Goal: Communication & Community: Answer question/provide support

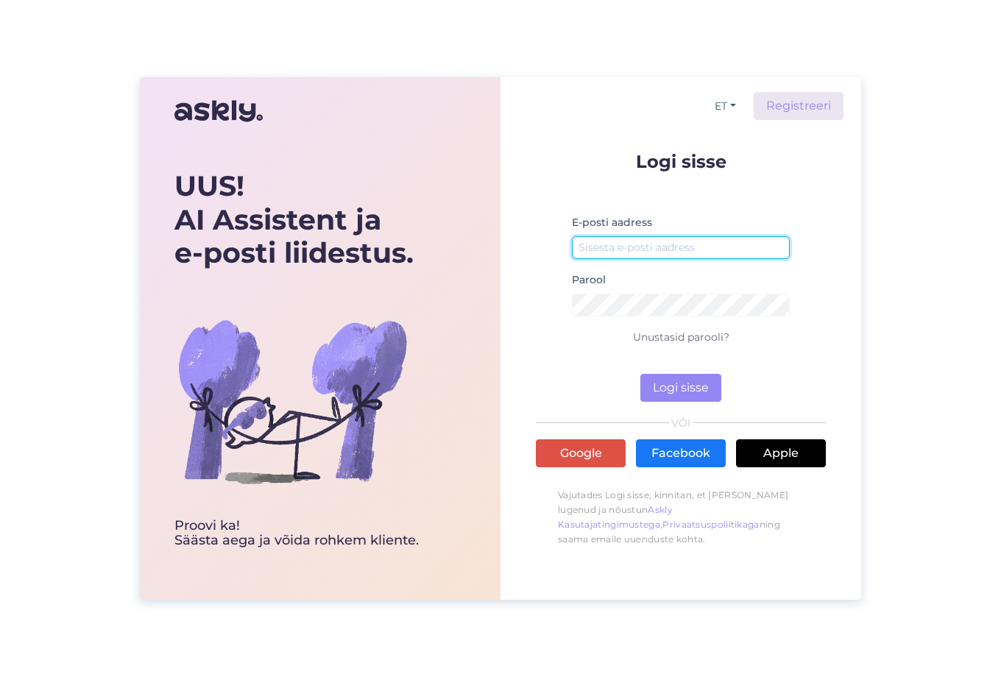
type input "[PERSON_NAME][EMAIL_ADDRESS][DOMAIN_NAME]"
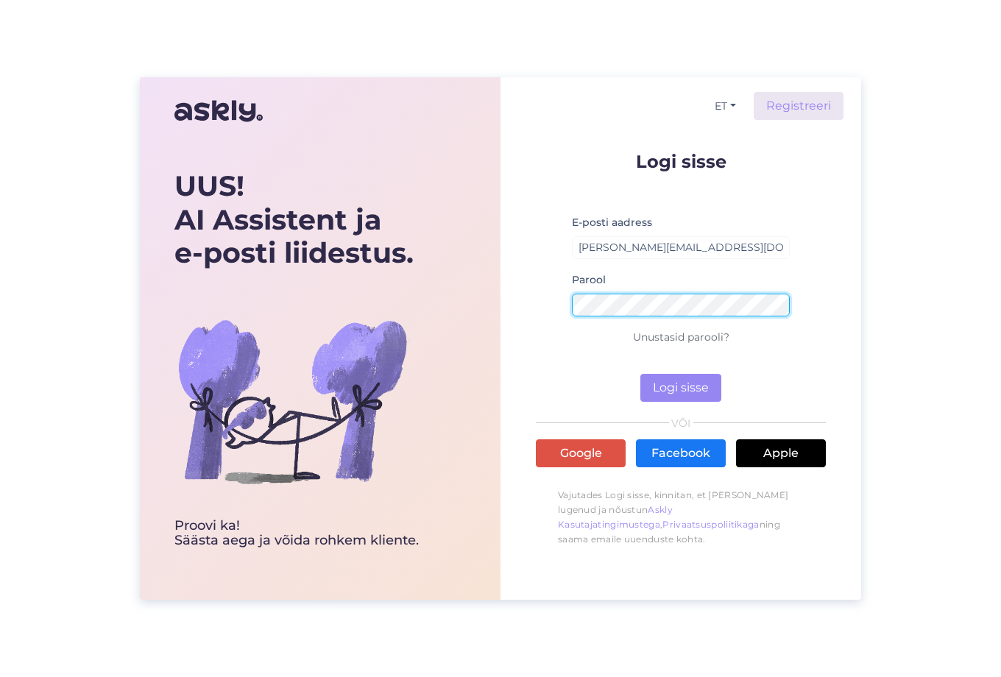
click at [680, 388] on button "Logi sisse" at bounding box center [681, 388] width 81 height 28
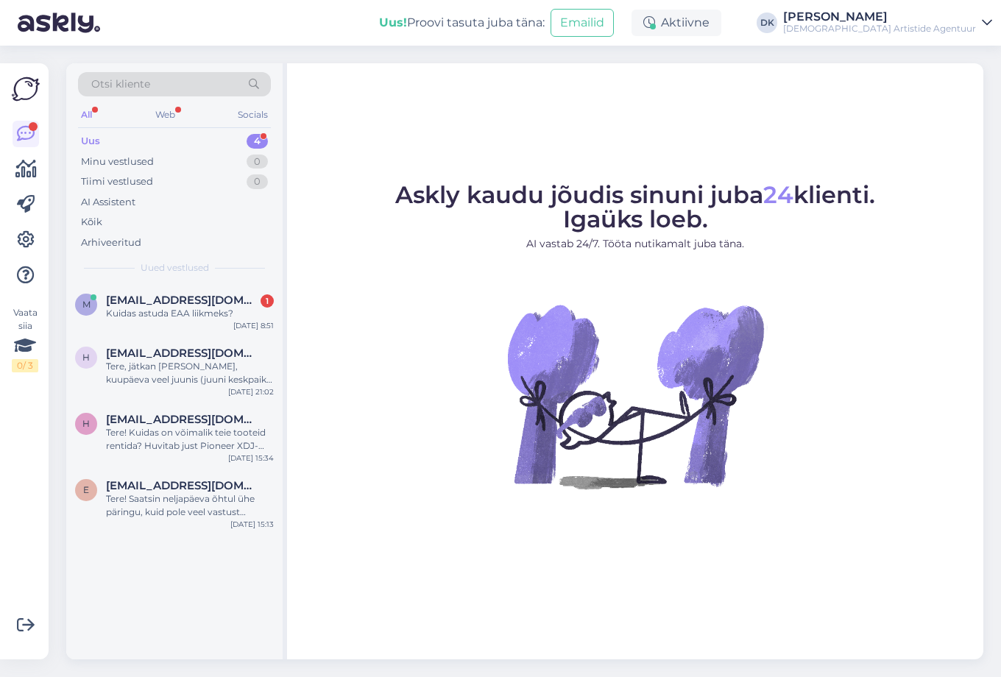
click at [116, 141] on div "Uus 4" at bounding box center [174, 141] width 193 height 21
click at [174, 303] on span "[EMAIL_ADDRESS][DOMAIN_NAME]" at bounding box center [182, 300] width 153 height 13
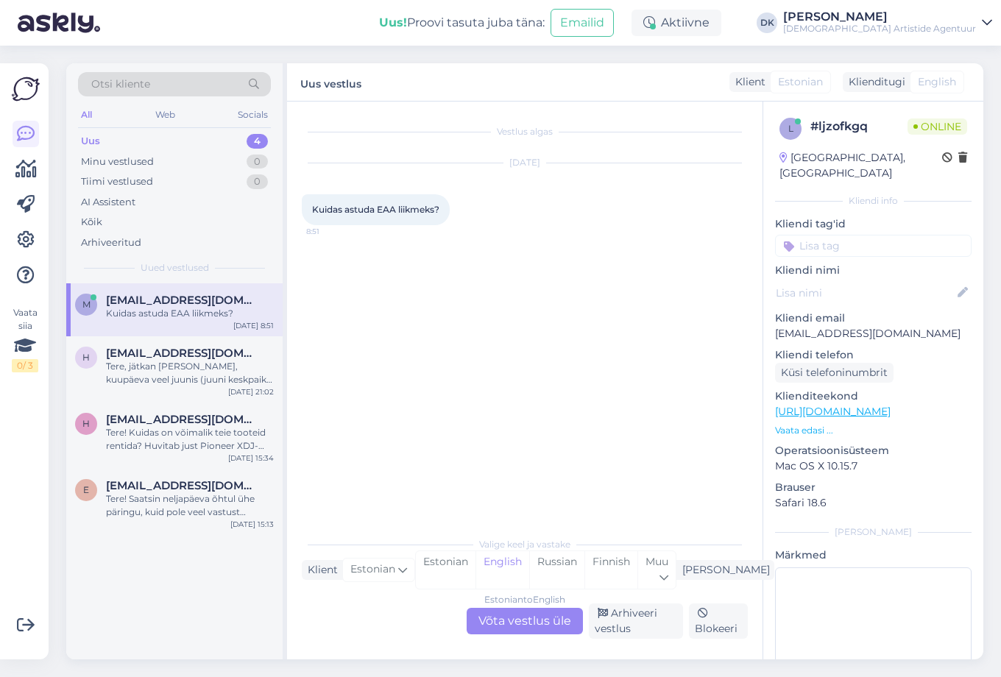
click at [507, 626] on div "Estonian to English Võta vestlus üle" at bounding box center [525, 621] width 116 height 27
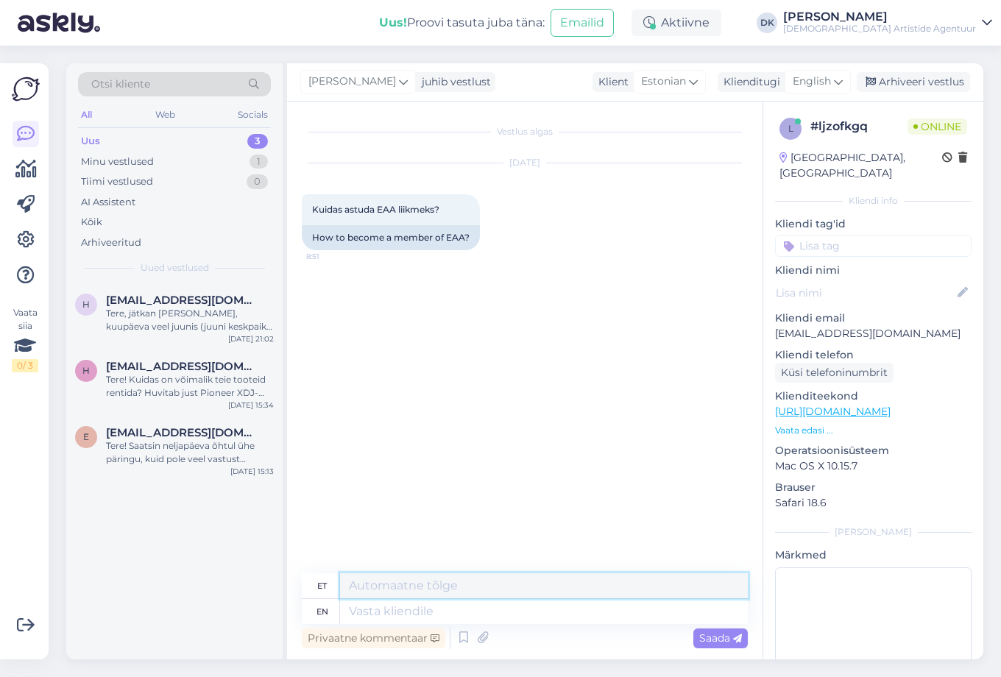
click at [468, 585] on textarea at bounding box center [544, 586] width 408 height 25
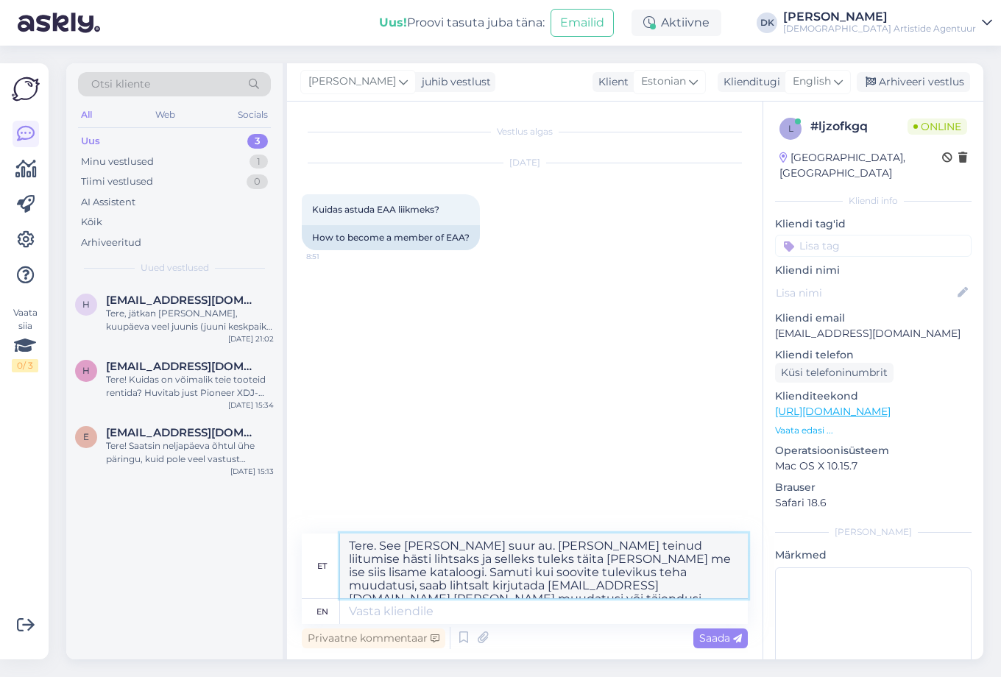
paste textarea "[URL][DOMAIN_NAME]"
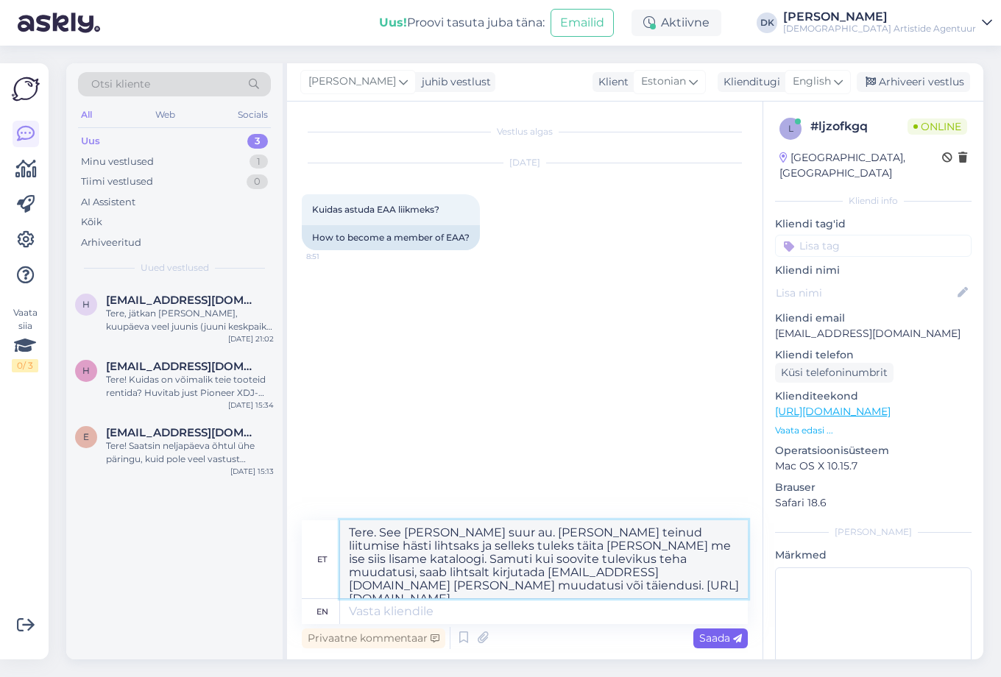
type textarea "Tere. See [PERSON_NAME] suur au. [PERSON_NAME] teinud liitumise hästi lihtsaks …"
click at [712, 645] on div "Saada" at bounding box center [721, 639] width 54 height 20
click at [716, 634] on span "Saada" at bounding box center [720, 638] width 43 height 13
click at [582, 553] on textarea "Tere. See [PERSON_NAME] suur au. [PERSON_NAME] teinud liitumise hästi lihtsaks …" at bounding box center [544, 560] width 408 height 78
drag, startPoint x: 574, startPoint y: 591, endPoint x: 359, endPoint y: 524, distance: 225.0
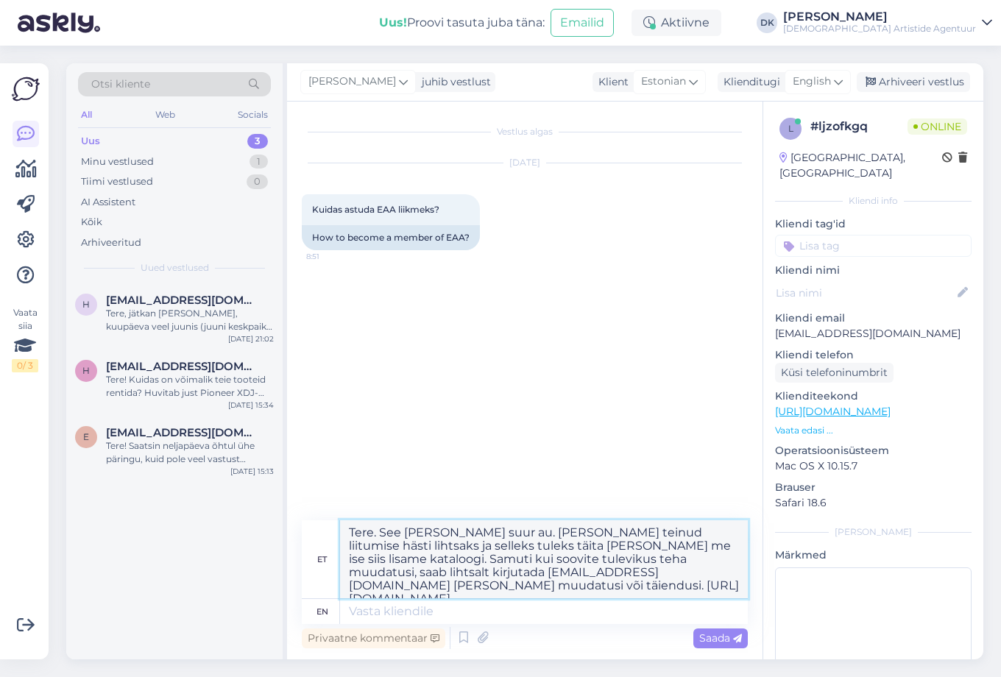
click at [359, 524] on textarea "Tere. See [PERSON_NAME] suur au. [PERSON_NAME] teinud liitumise hästi lihtsaks …" at bounding box center [544, 560] width 408 height 78
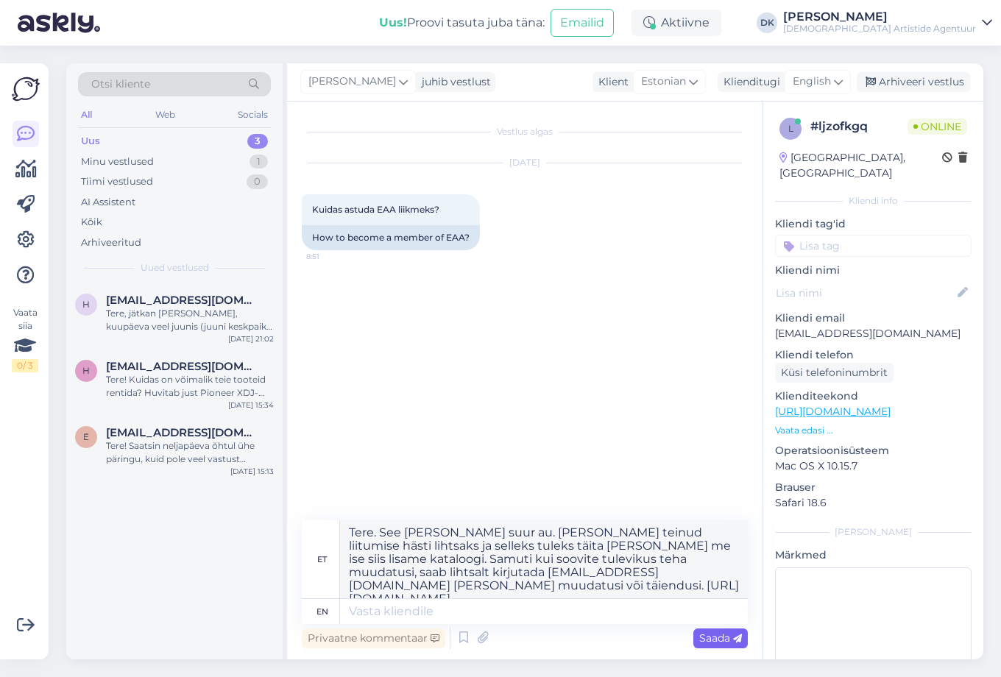
click at [721, 636] on span "Saada" at bounding box center [720, 638] width 43 height 13
click at [741, 638] on icon at bounding box center [737, 639] width 9 height 9
click at [797, 424] on p "Vaata edasi ..." at bounding box center [873, 430] width 197 height 13
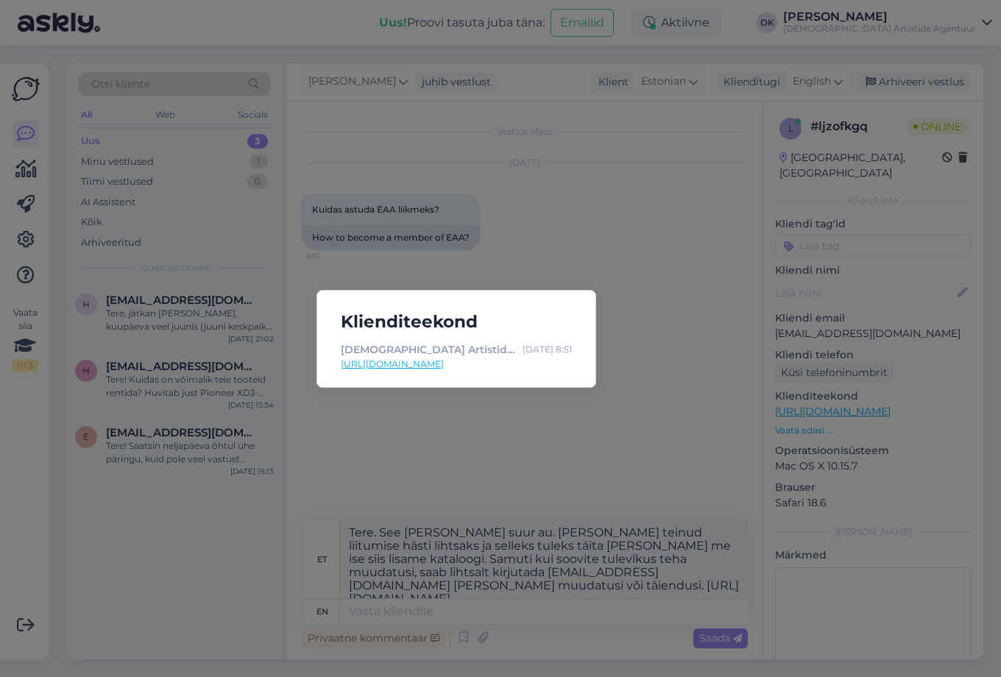
click at [598, 271] on div "Klienditeekond Eesti Artistide Agentuur - Avaleht [DATE] 8:51 [URL][DOMAIN_NAME]" at bounding box center [500, 338] width 1001 height 677
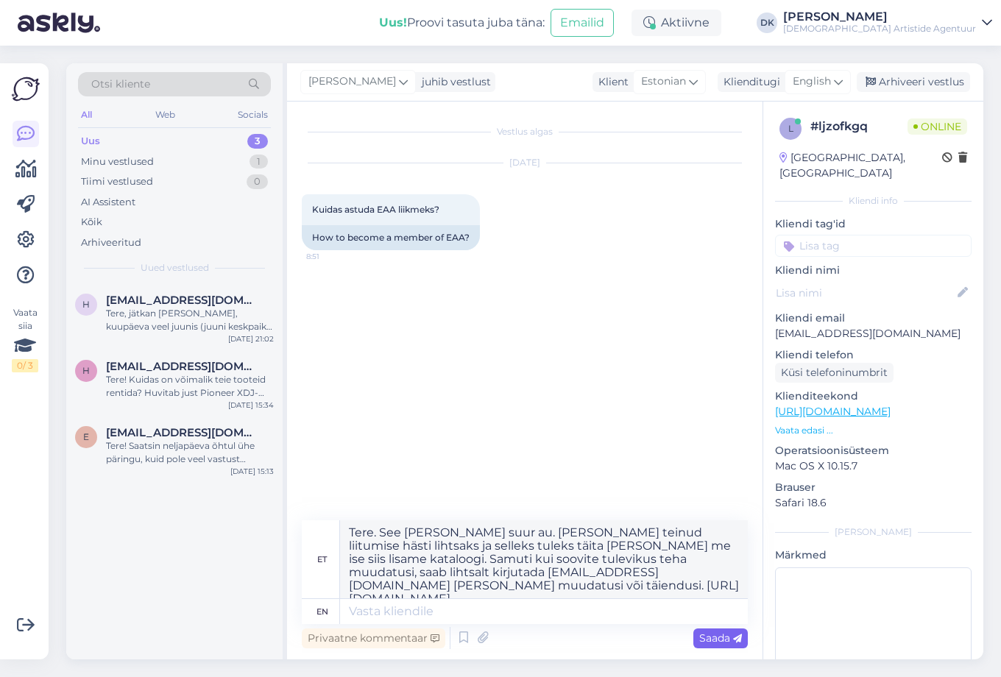
click at [740, 638] on icon at bounding box center [737, 639] width 9 height 9
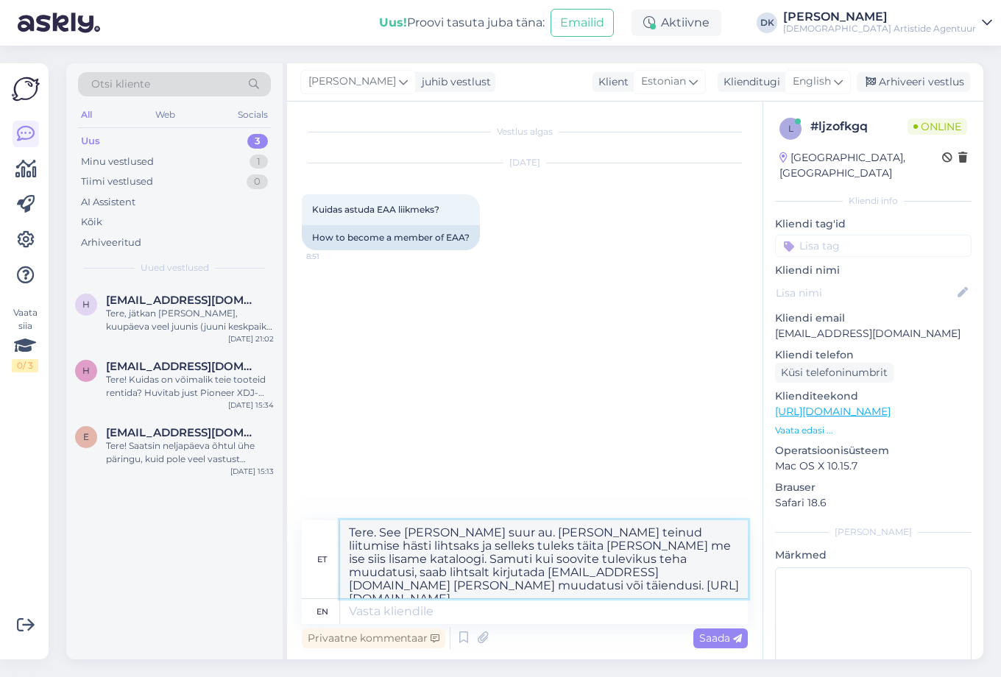
drag, startPoint x: 585, startPoint y: 596, endPoint x: 343, endPoint y: 523, distance: 252.3
click at [343, 523] on textarea "Tere. See [PERSON_NAME] suur au. [PERSON_NAME] teinud liitumise hästi lihtsaks …" at bounding box center [544, 560] width 408 height 78
click at [98, 138] on div "Uus" at bounding box center [90, 141] width 19 height 15
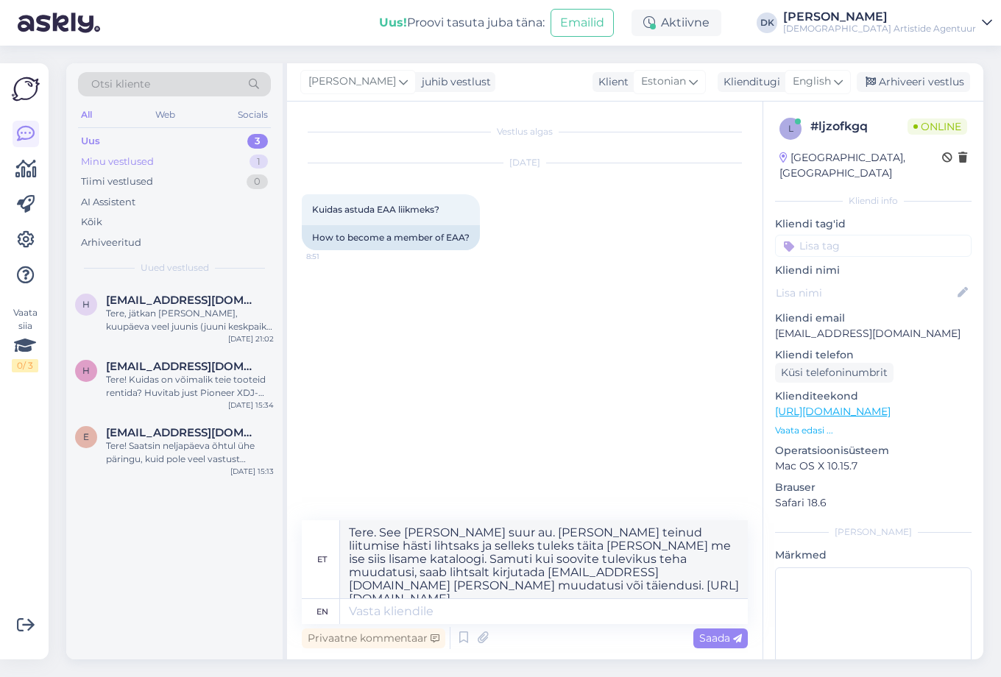
click at [119, 152] on div "Minu vestlused 1" at bounding box center [174, 162] width 193 height 21
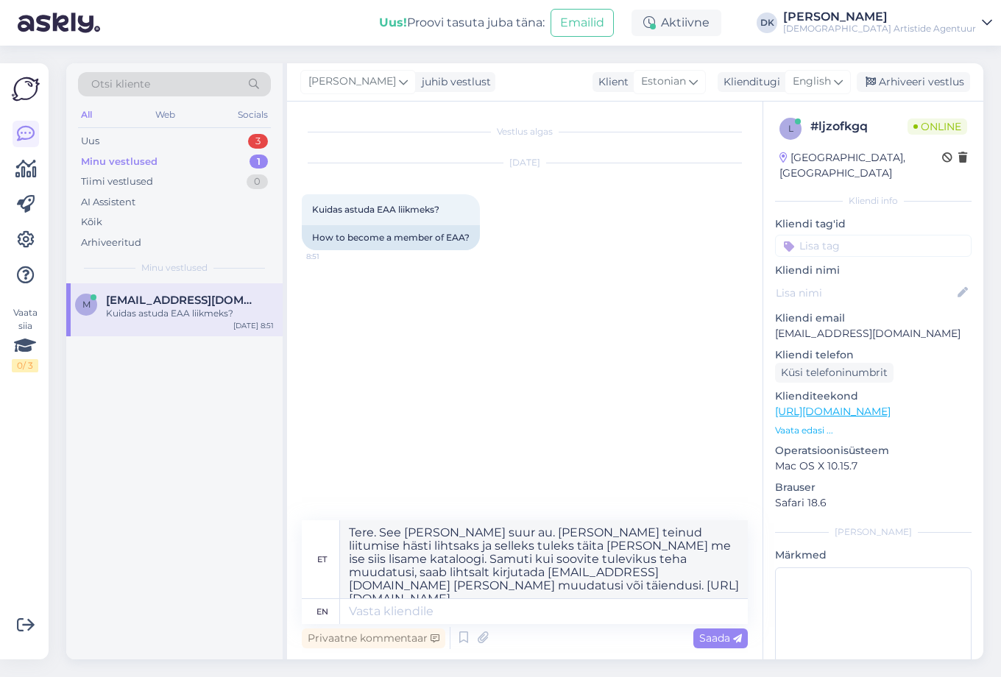
click at [163, 307] on div "Kuidas astuda EAA liikmeks?" at bounding box center [190, 313] width 168 height 13
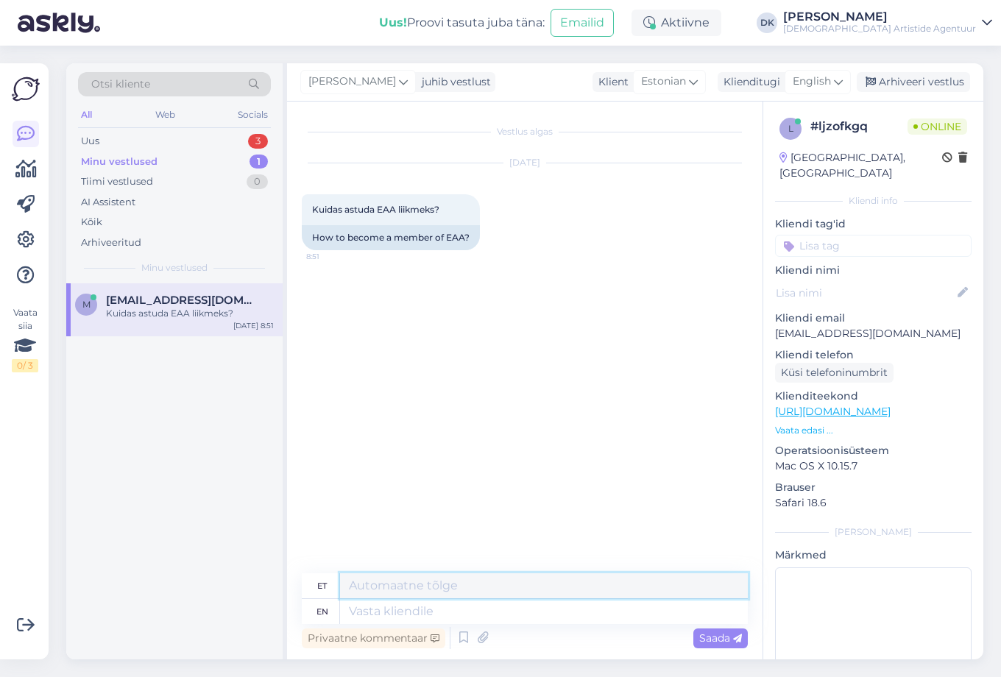
click at [447, 582] on textarea at bounding box center [544, 586] width 408 height 25
click at [839, 82] on icon at bounding box center [838, 82] width 9 height 16
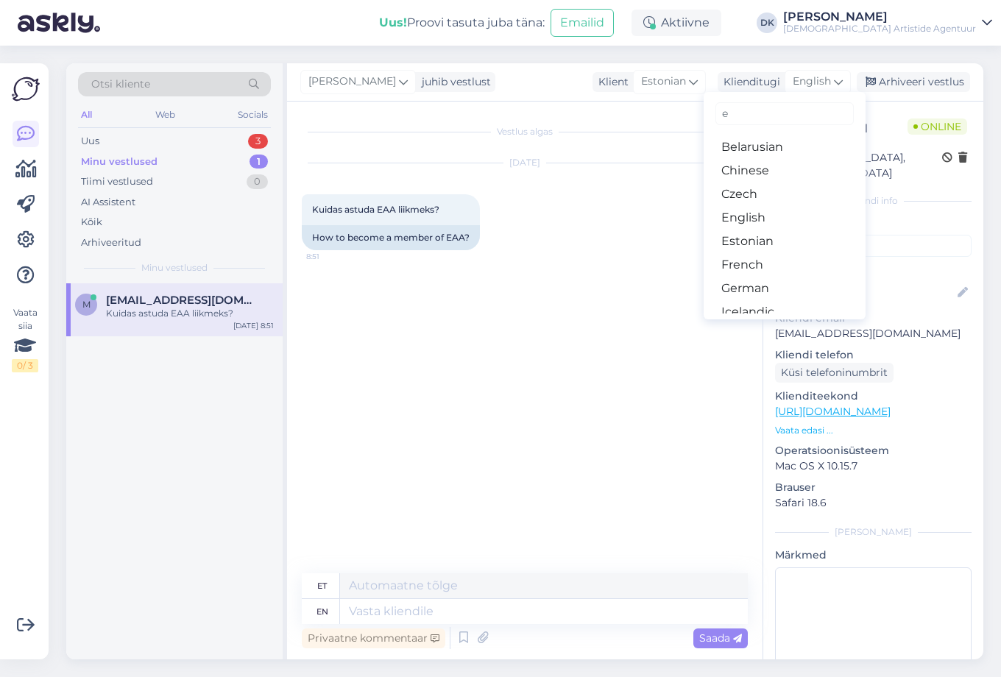
type input "es"
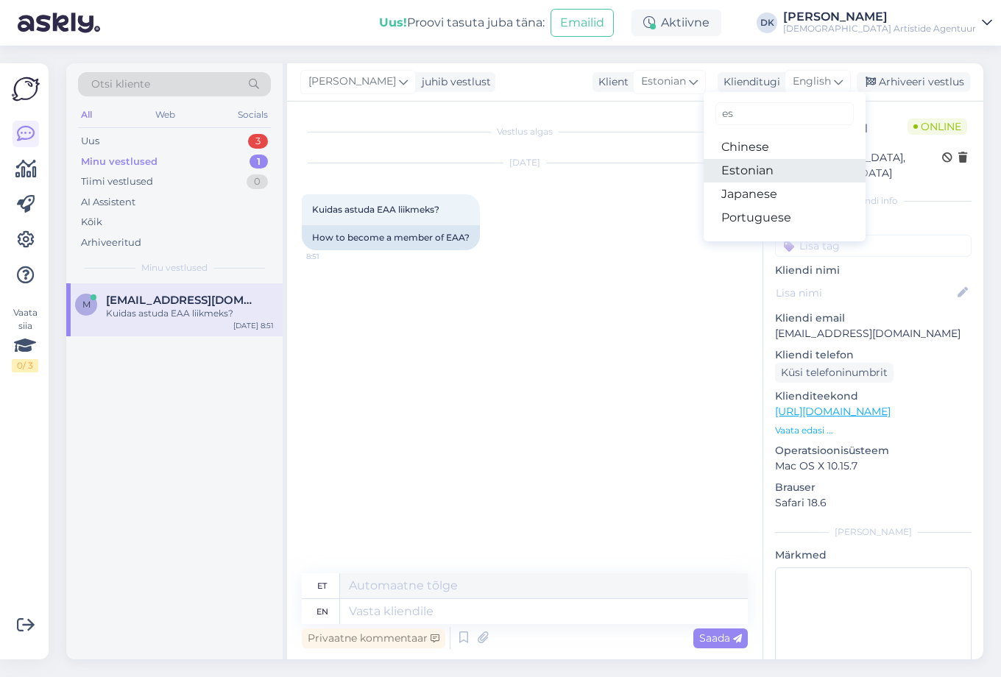
click at [753, 179] on link "Estonian" at bounding box center [785, 171] width 162 height 24
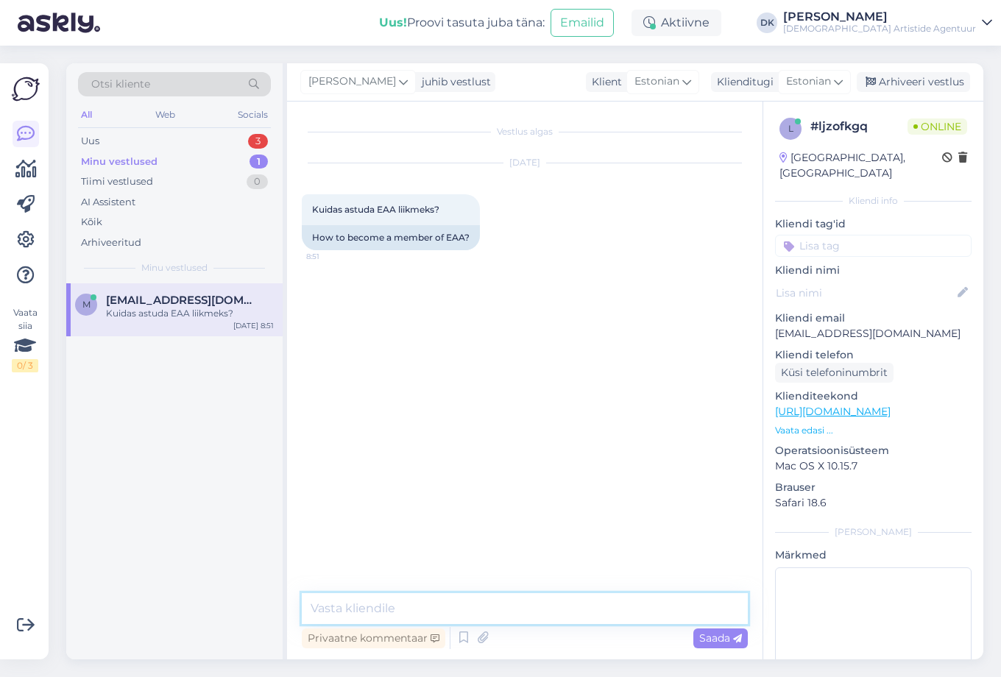
click at [355, 610] on textarea at bounding box center [525, 608] width 446 height 31
paste textarea "Tere. See [PERSON_NAME] suur au. [PERSON_NAME] teinud liitumise hästi lihtsaks …"
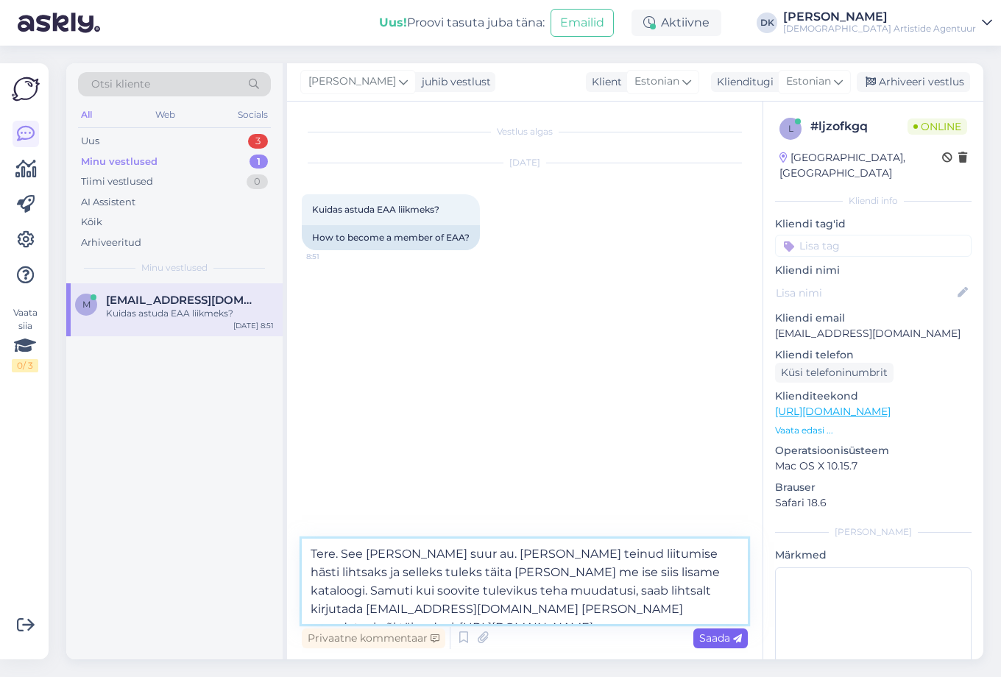
type textarea "Tere. See [PERSON_NAME] suur au. [PERSON_NAME] teinud liitumise hästi lihtsaks …"
click at [715, 640] on span "Saada" at bounding box center [720, 638] width 43 height 13
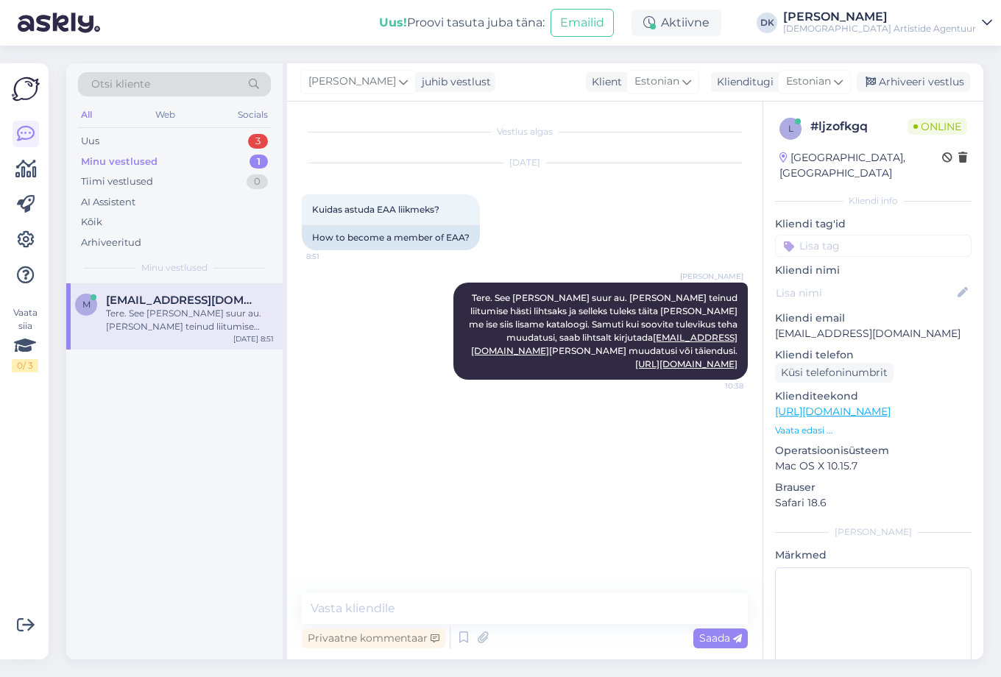
click at [839, 235] on input at bounding box center [873, 246] width 197 height 22
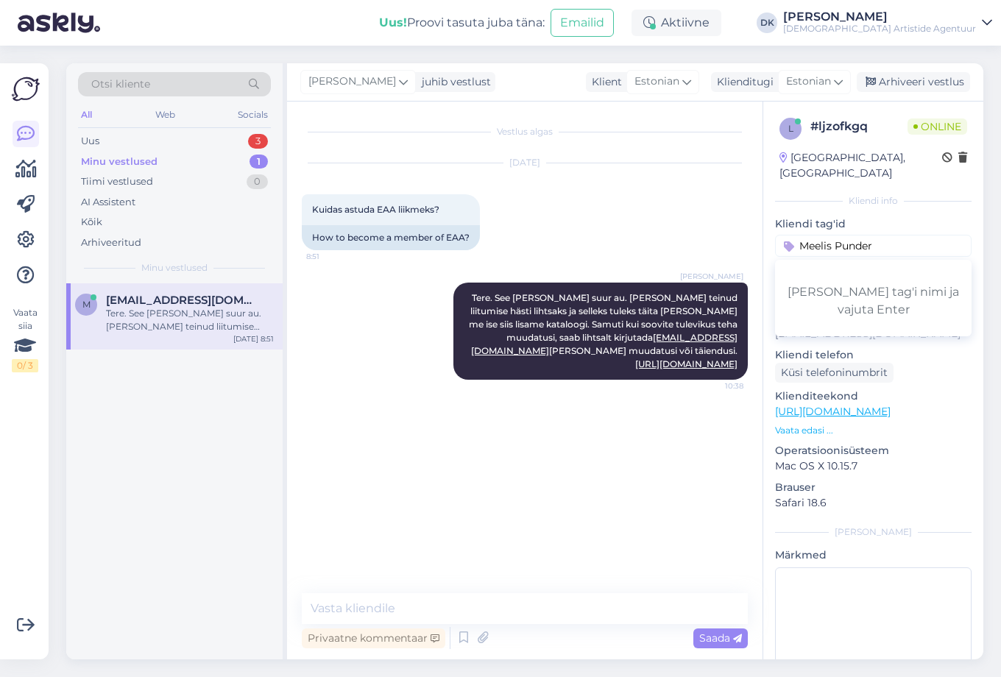
click at [868, 283] on div "[PERSON_NAME] tag'i nimi ja vajuta Enter" at bounding box center [873, 300] width 185 height 35
click at [937, 283] on div "[PERSON_NAME] tag'i nimi ja vajuta Enter" at bounding box center [873, 300] width 185 height 35
click at [932, 235] on input "Meelis Punder" at bounding box center [873, 246] width 197 height 22
click at [836, 235] on input "Meelis Punder" at bounding box center [873, 246] width 197 height 22
click at [926, 235] on input "Meelis Punder" at bounding box center [873, 246] width 197 height 22
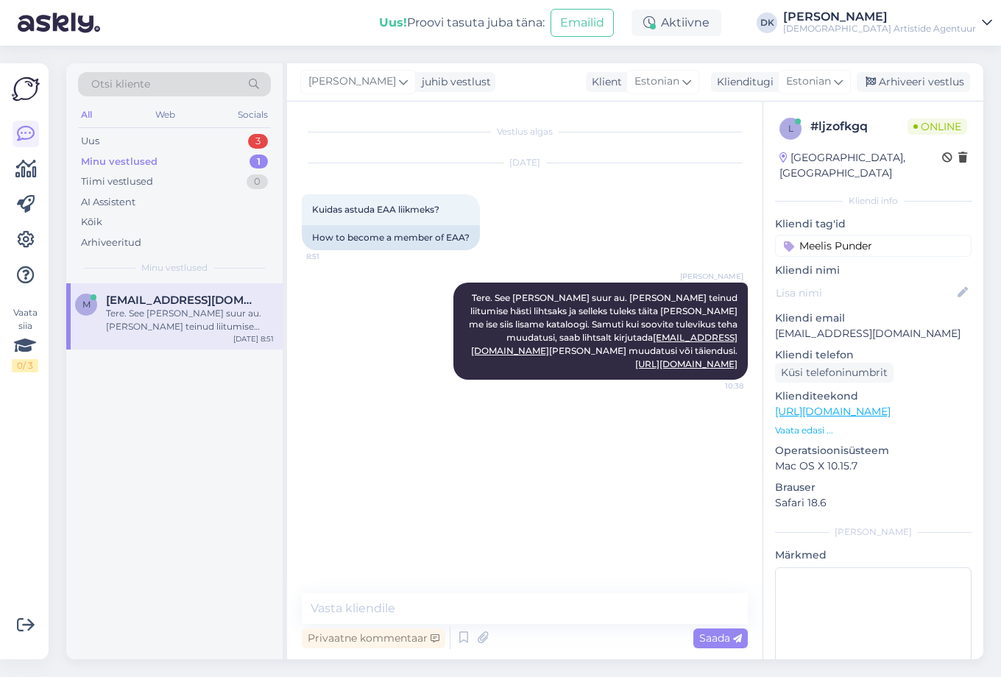
click at [904, 235] on input "Meelis Punder" at bounding box center [873, 246] width 197 height 22
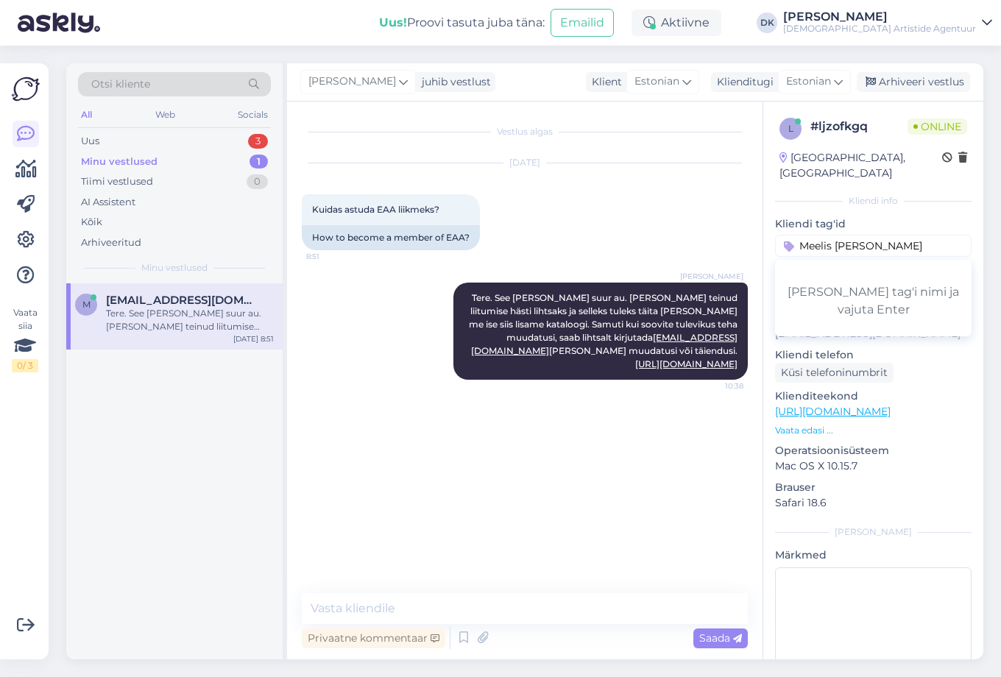
type input "Meelis Punder"
click at [941, 216] on p "Kliendi tag'id" at bounding box center [873, 223] width 197 height 15
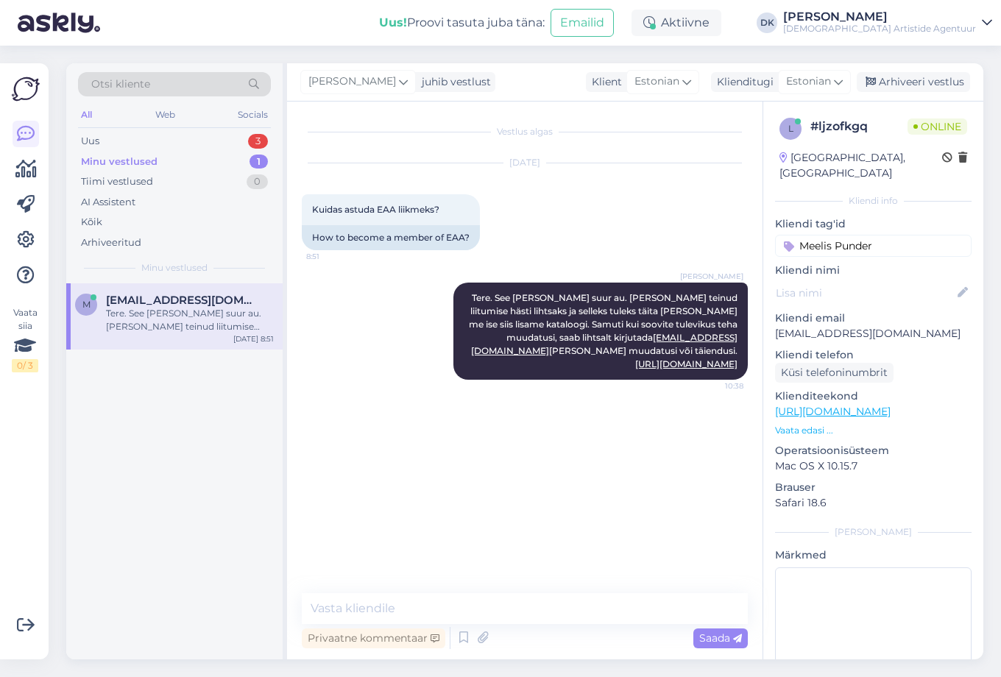
drag, startPoint x: 477, startPoint y: 297, endPoint x: 761, endPoint y: 351, distance: 289.4
click at [761, 351] on div "Vestlus algas [DATE] Kuidas astuda EAA liikmeks? 8:51 How to become a member of…" at bounding box center [525, 381] width 476 height 558
copy span "Tere. See [PERSON_NAME] suur au. [PERSON_NAME] teinud liitumise hästi lihtsaks …"
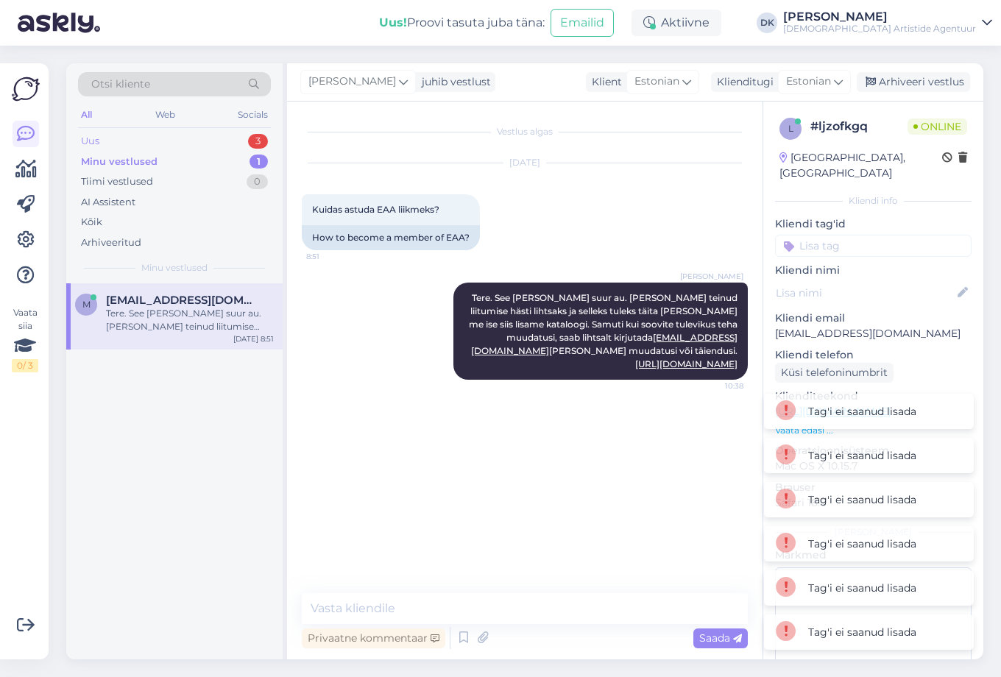
click at [122, 138] on div "Uus 3" at bounding box center [174, 141] width 193 height 21
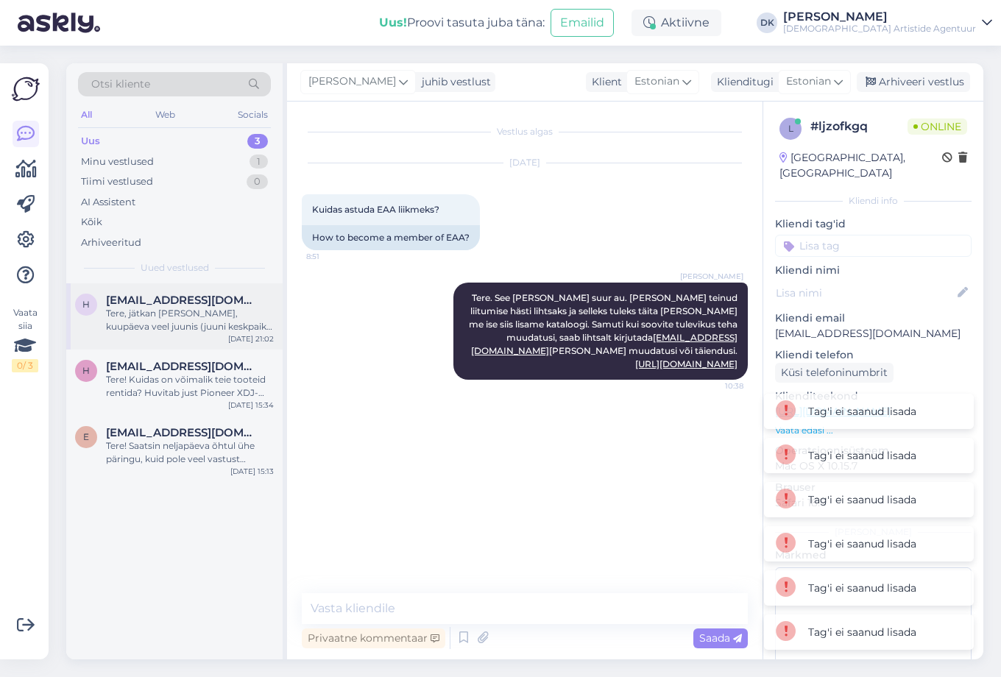
click at [199, 323] on div "Tere, jätkan [PERSON_NAME], kuupäeva veel juunis (juuni keskpaik arvatavasti) t…" at bounding box center [190, 320] width 168 height 27
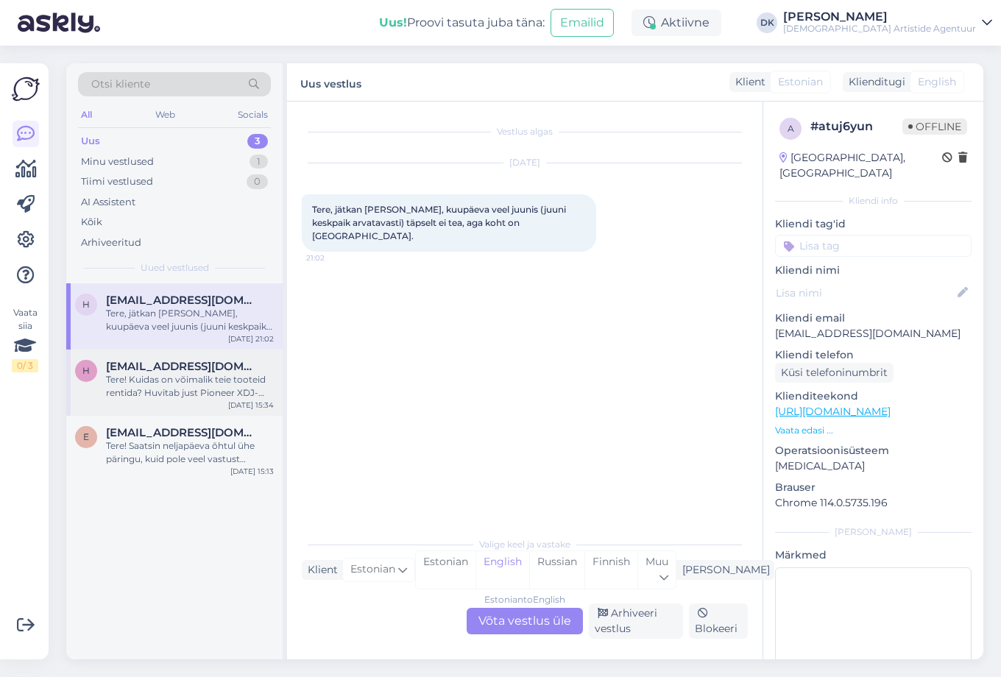
click at [180, 378] on div "Tere! Kuidas on võimalik teie tooteid rentida? Huvitab just Pioneer XDJ-RX2 DJ …" at bounding box center [190, 386] width 168 height 27
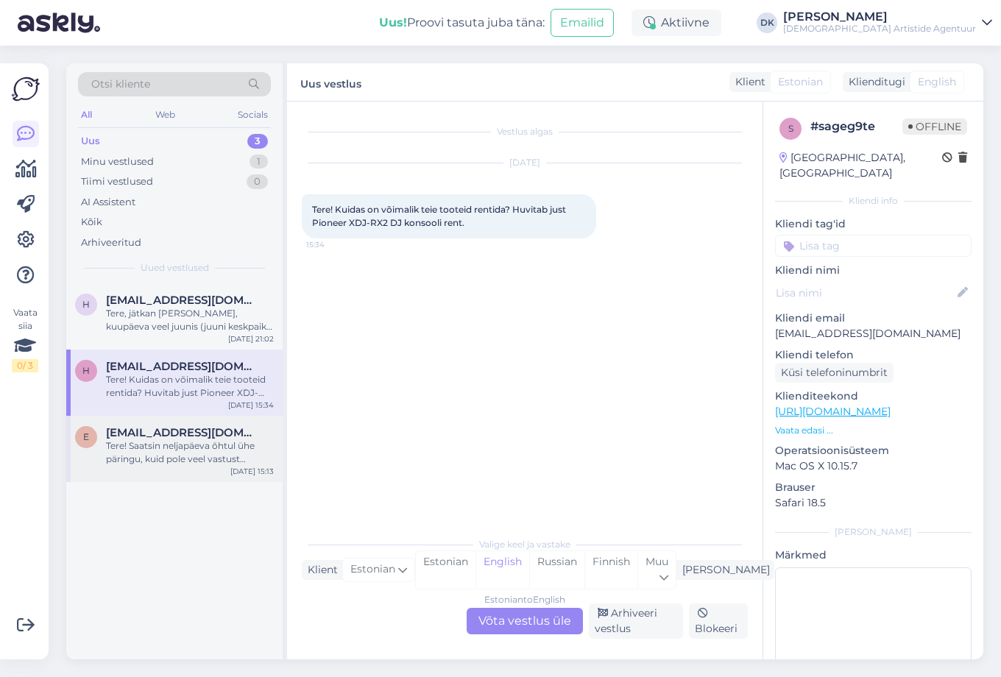
click at [176, 450] on div "Tere! Saatsin neljapäeva õhtul ühe päringu, kuid pole veel vastust saanud. Kuna…" at bounding box center [190, 453] width 168 height 27
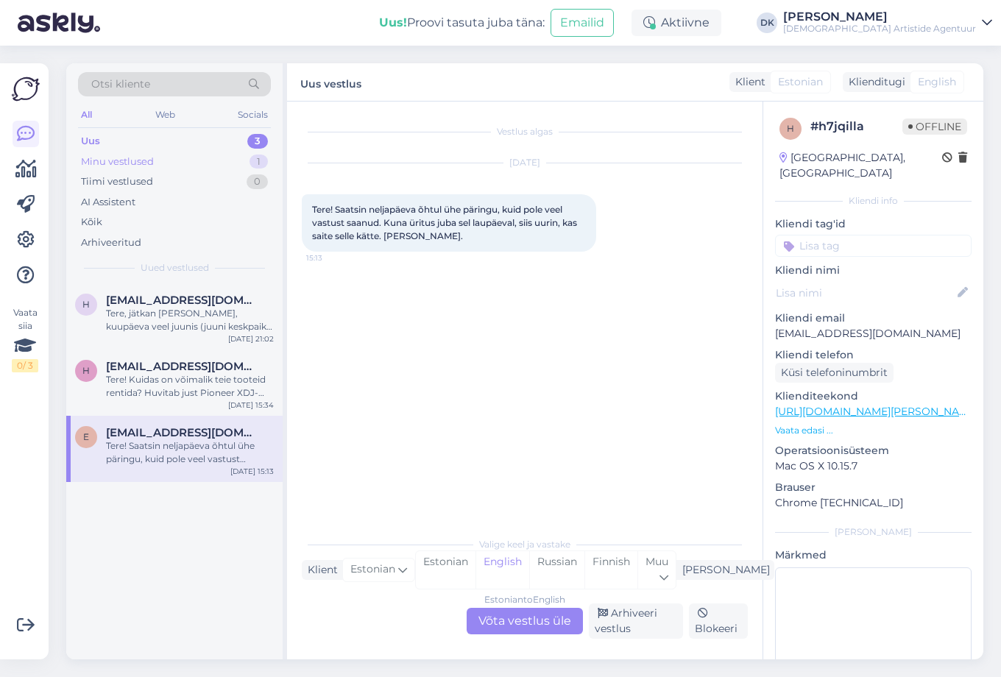
click at [144, 155] on div "Minu vestlused" at bounding box center [117, 162] width 73 height 15
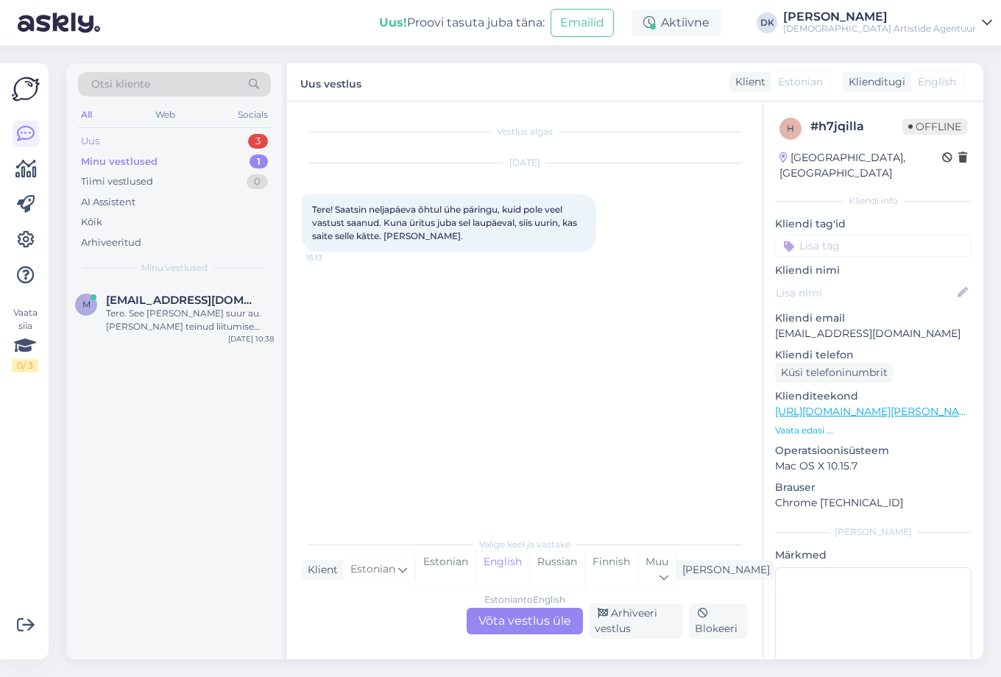
click at [116, 136] on div "Uus 3" at bounding box center [174, 141] width 193 height 21
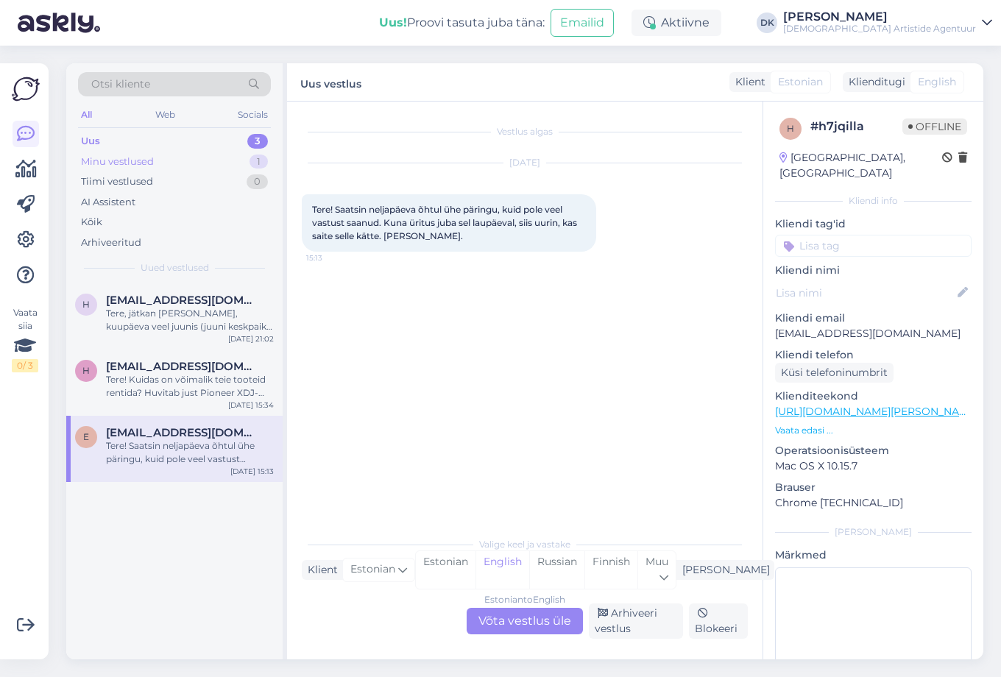
click at [118, 160] on div "Minu vestlused" at bounding box center [117, 162] width 73 height 15
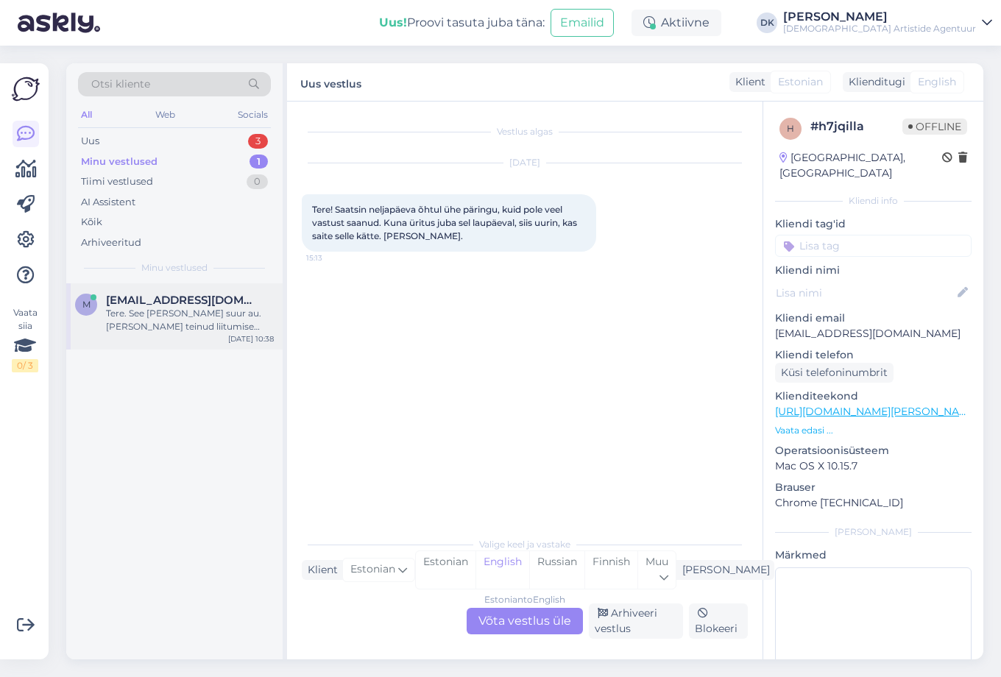
click at [152, 320] on div "Tere. See [PERSON_NAME] suur au. [PERSON_NAME] teinud liitumise hästi lihtsaks …" at bounding box center [190, 320] width 168 height 27
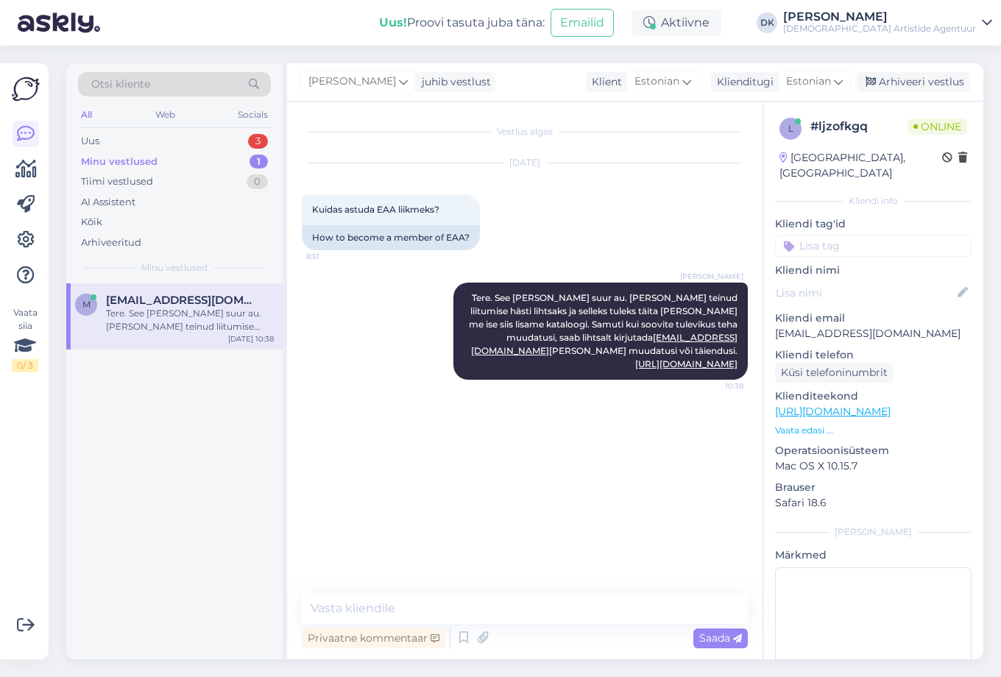
click at [826, 236] on input at bounding box center [873, 246] width 197 height 22
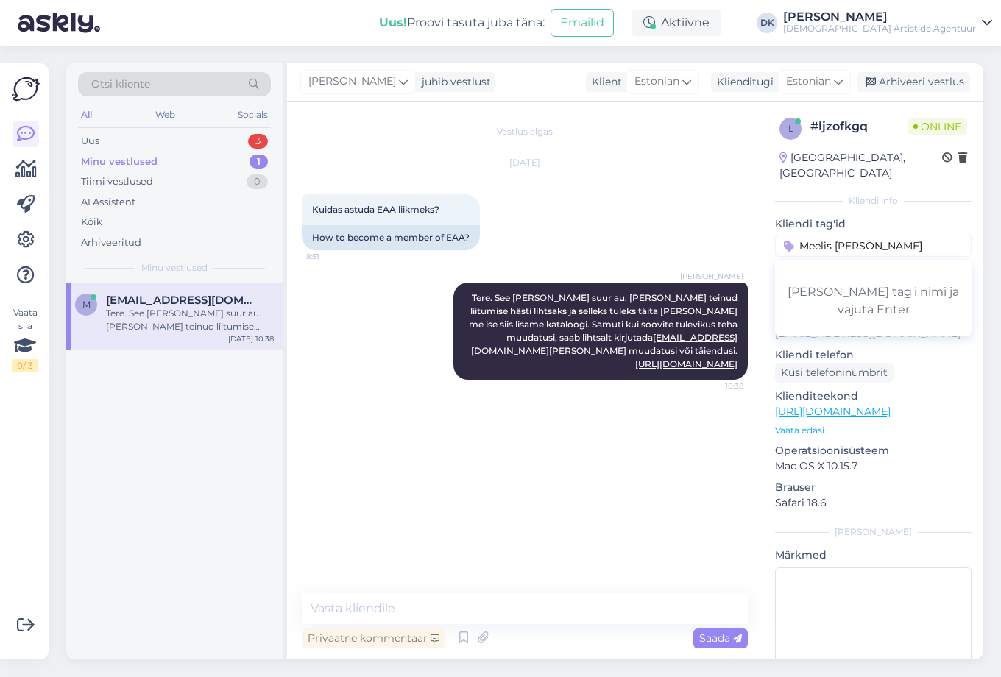
type input "Meelis Punder"
